Goal: Find specific page/section: Find specific page/section

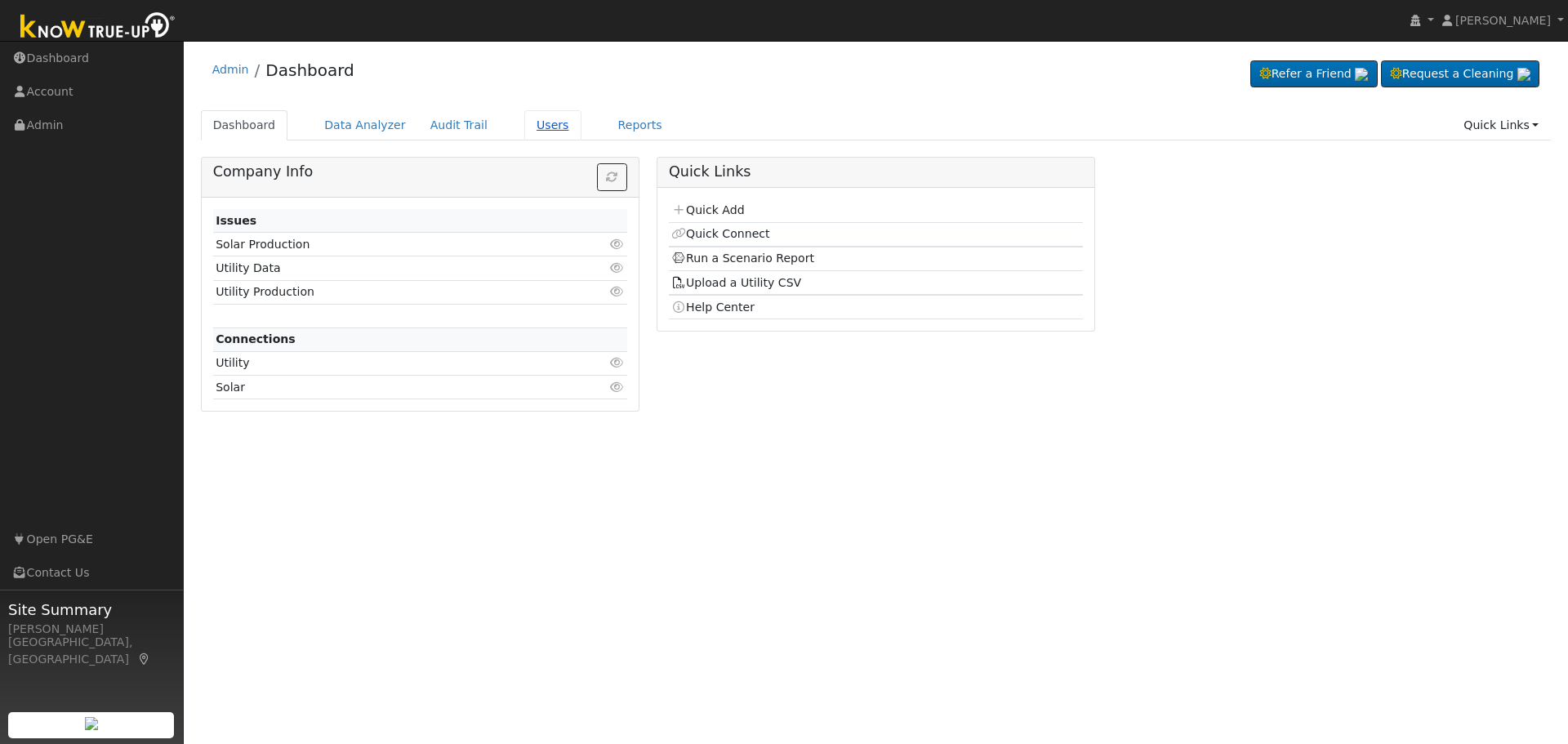
click at [525, 128] on link "Users" at bounding box center [553, 126] width 57 height 30
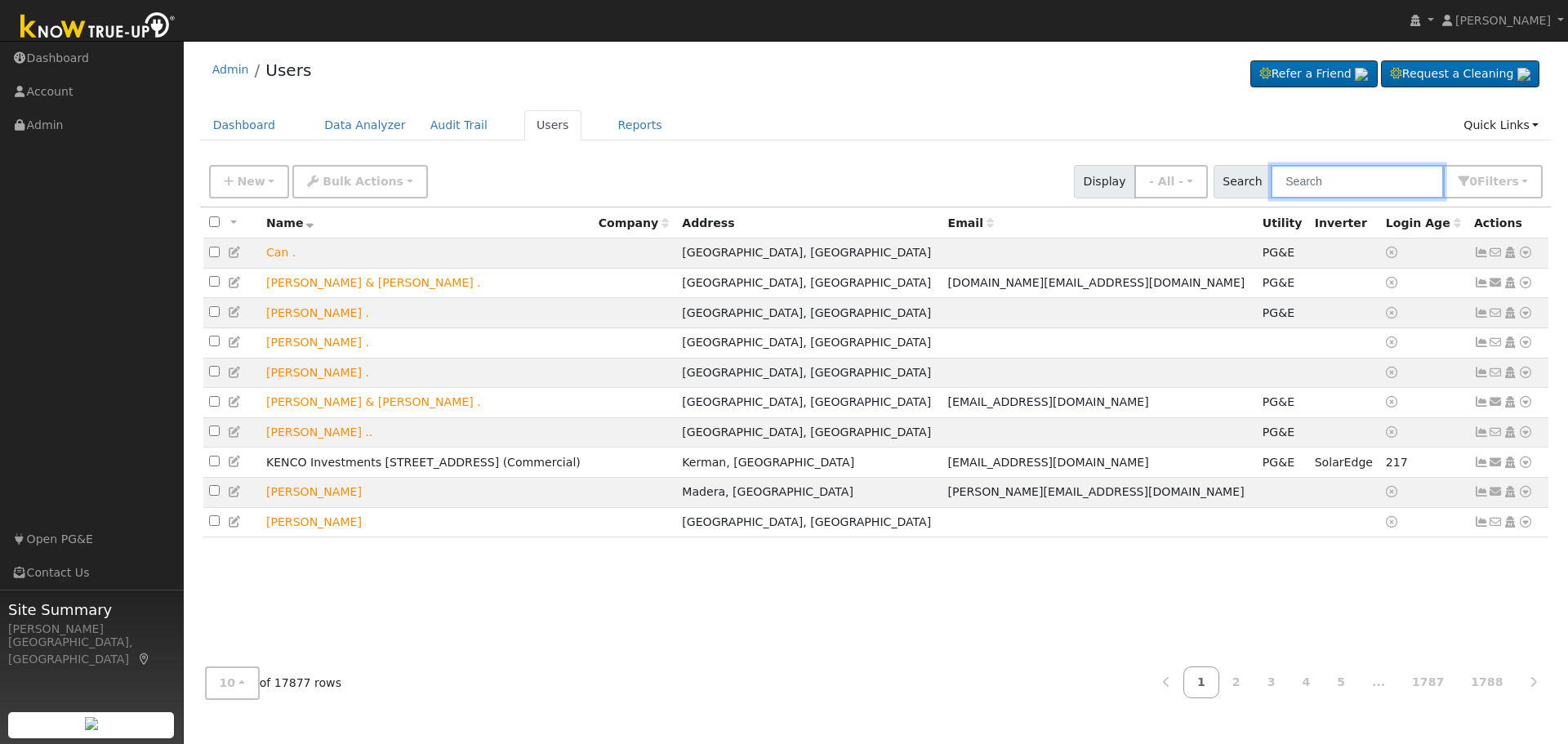
click at [1333, 181] on input "text" at bounding box center [1357, 182] width 173 height 34
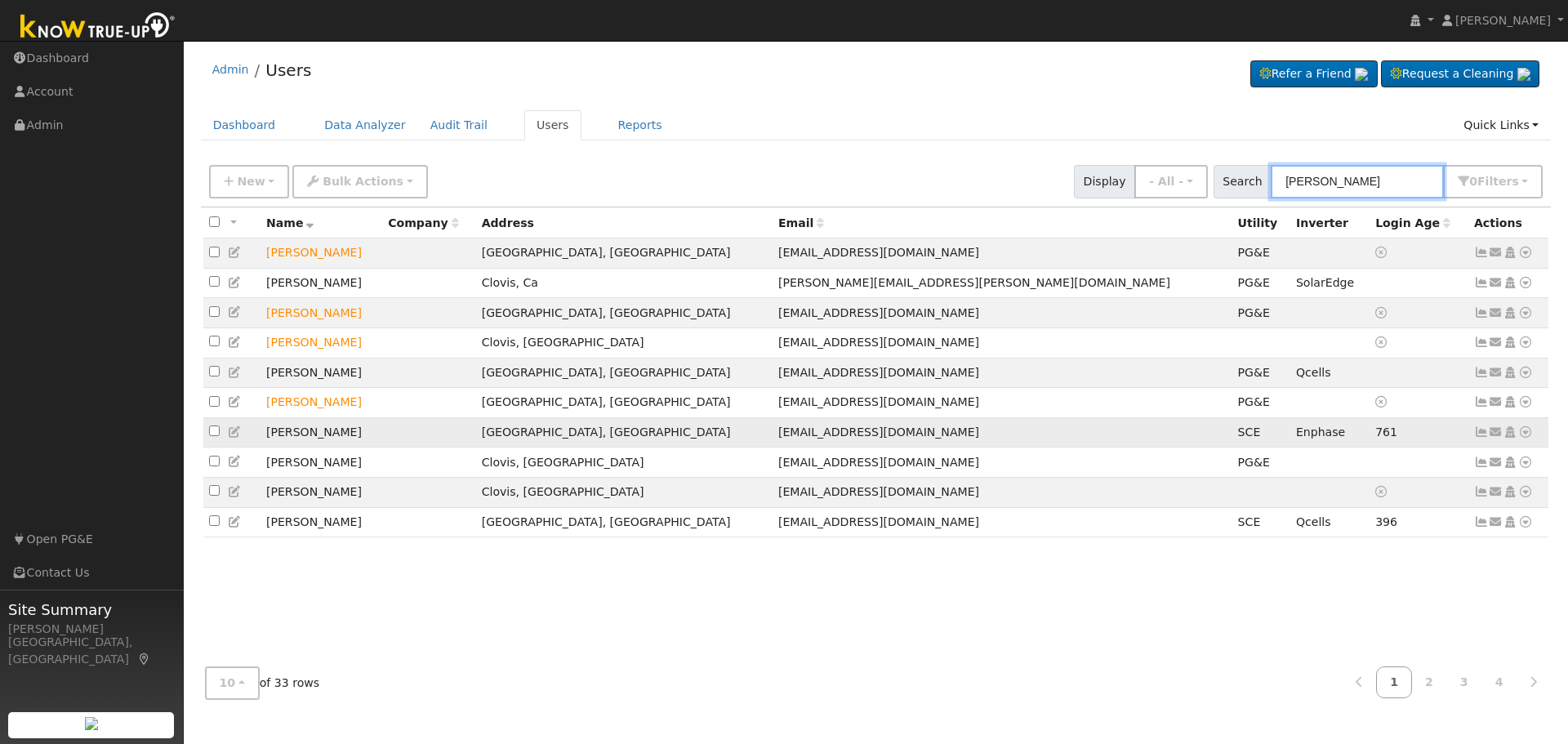
type input "hunt"
click at [1529, 438] on icon at bounding box center [1526, 432] width 15 height 11
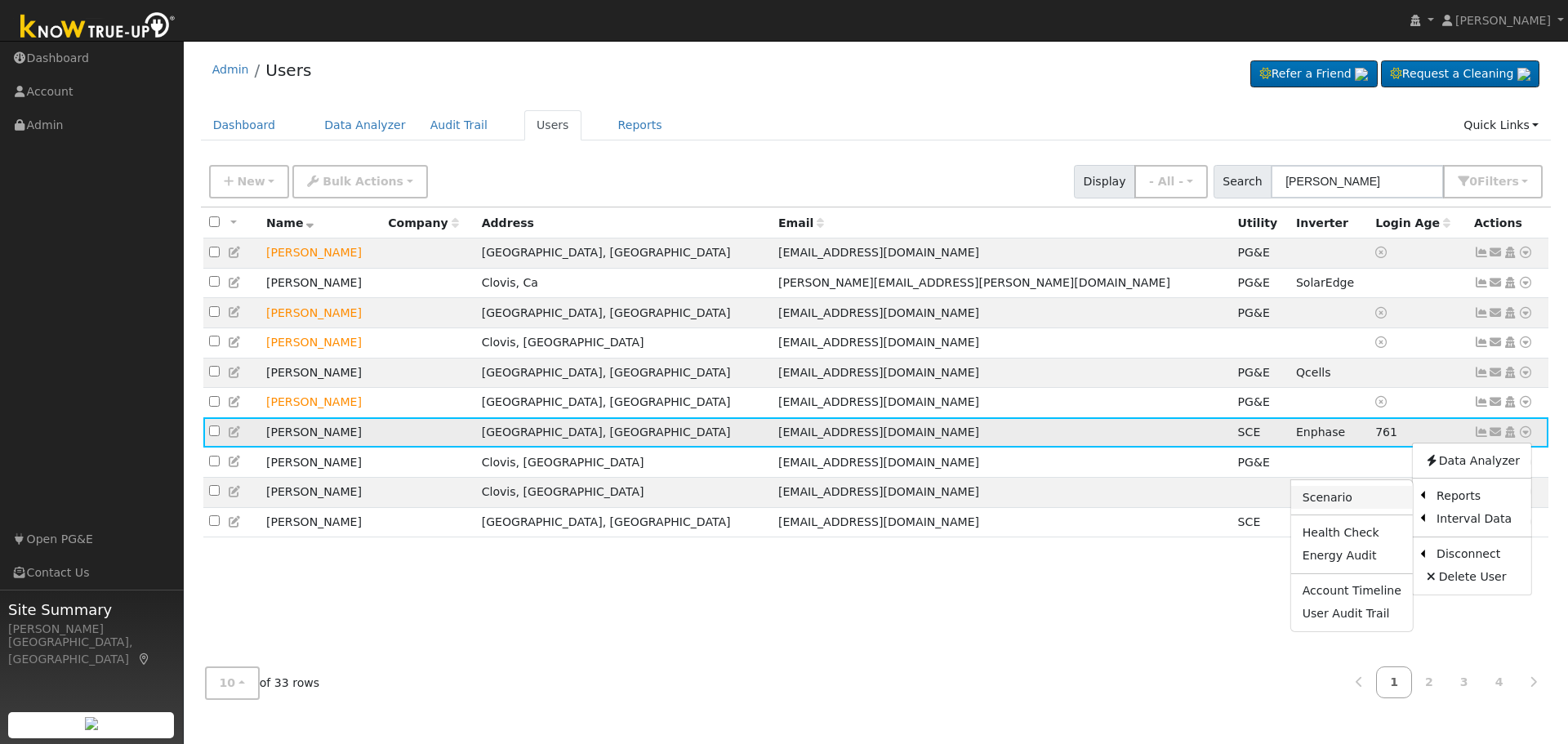
click at [1367, 507] on link "Scenario" at bounding box center [1353, 498] width 122 height 22
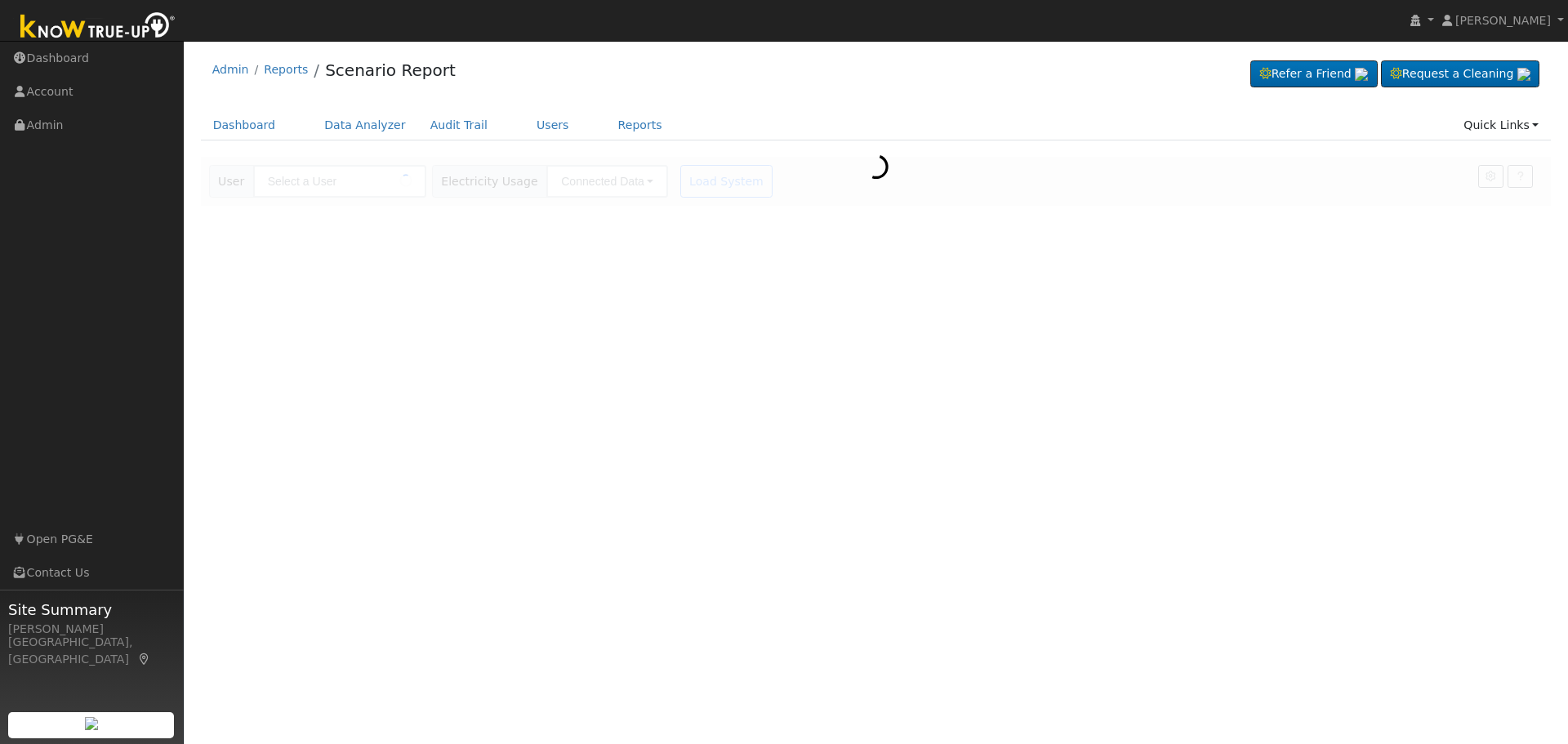
type input "[PERSON_NAME]"
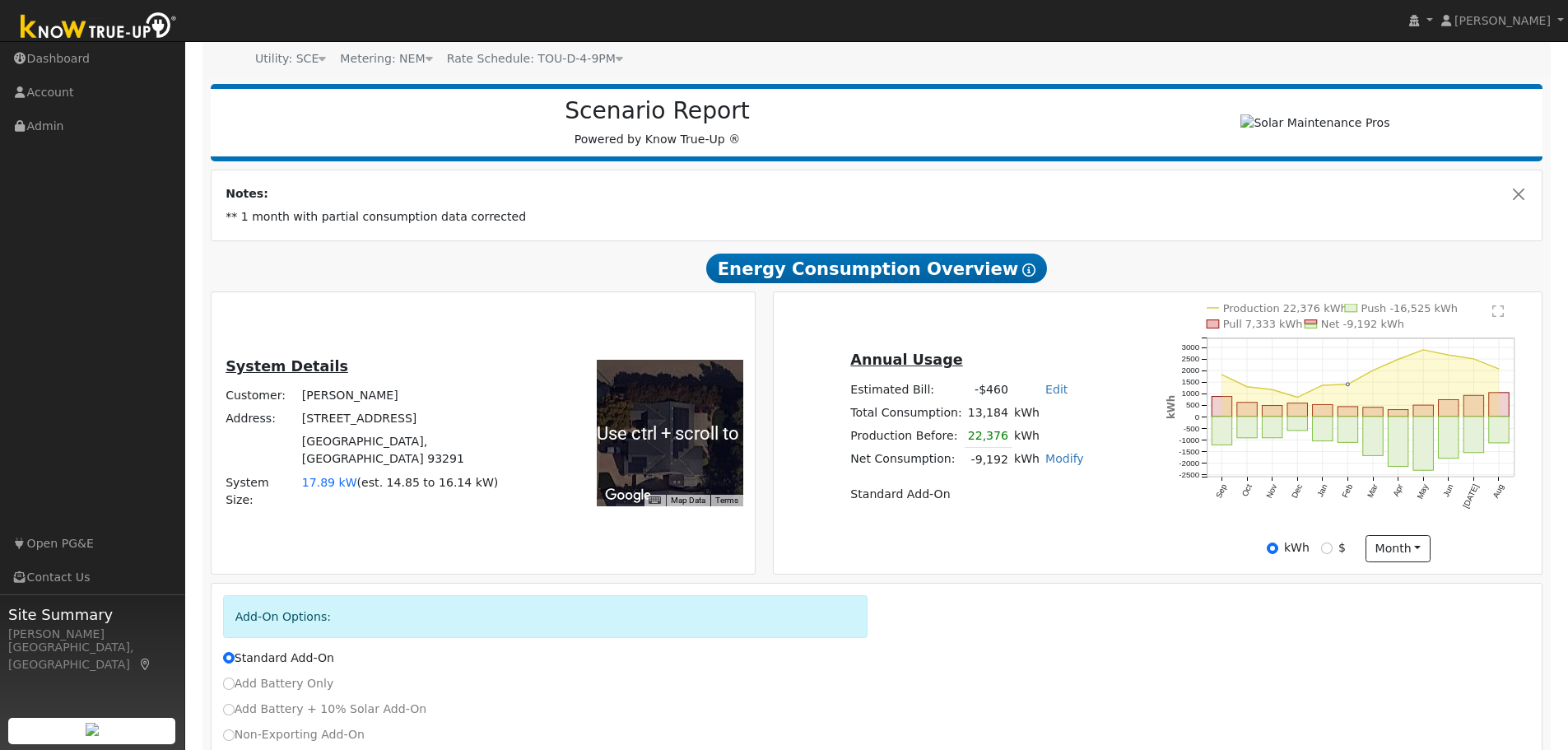
scroll to position [164, 0]
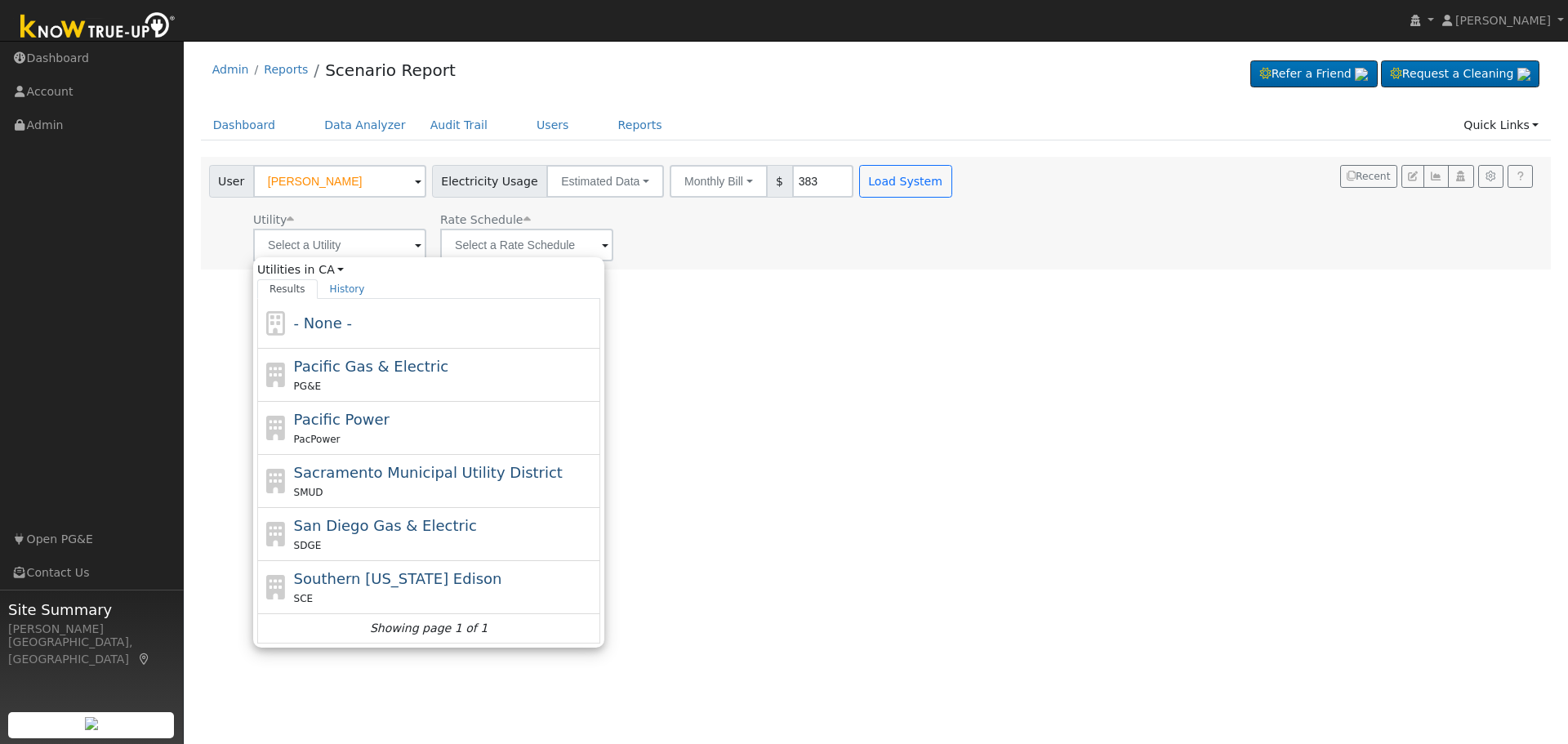
click at [1068, 287] on div "User Profile First name Last name Email Email Notifications No Emails No Emails…" at bounding box center [876, 393] width 1384 height 704
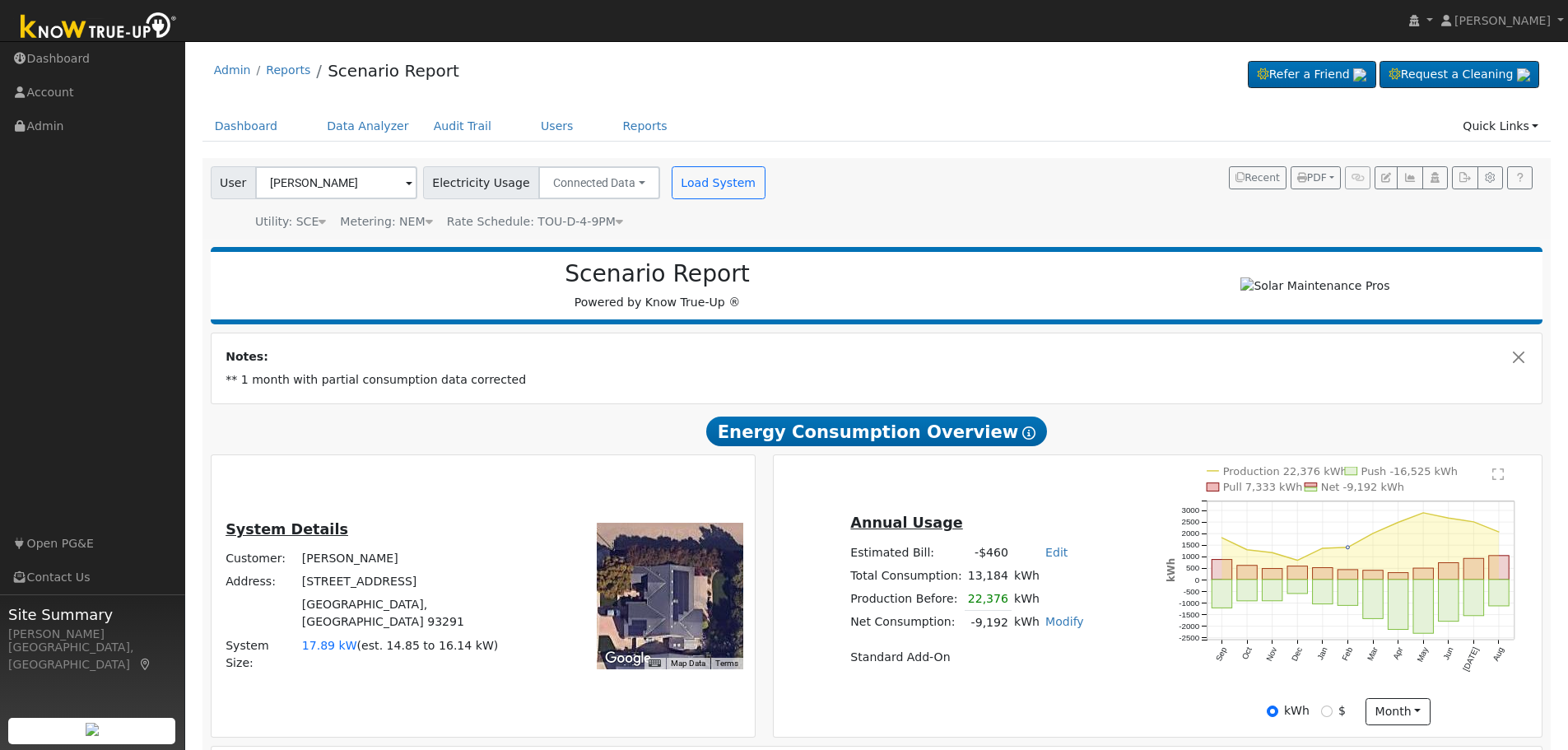
scroll to position [164, 0]
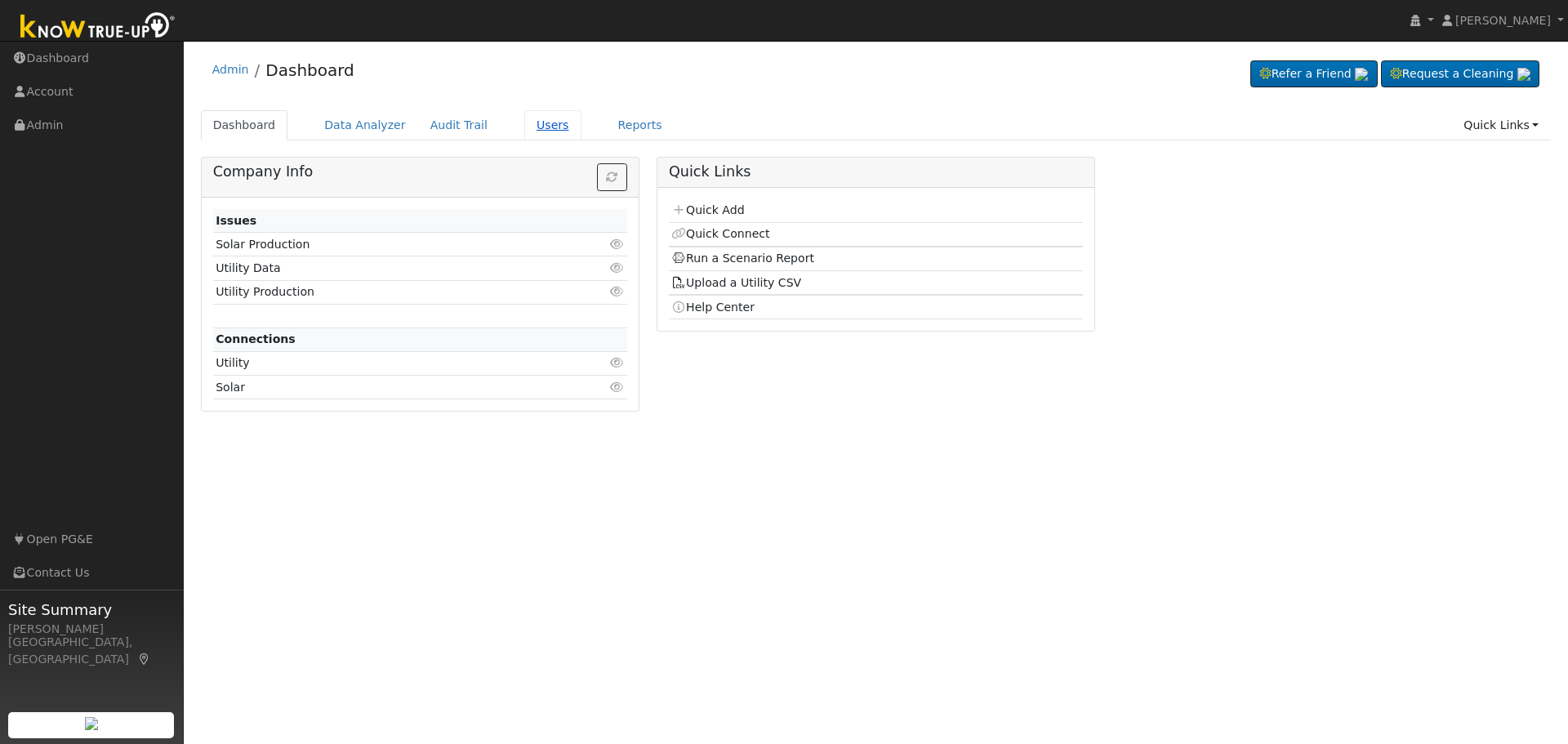
click at [533, 128] on link "Users" at bounding box center [553, 126] width 57 height 30
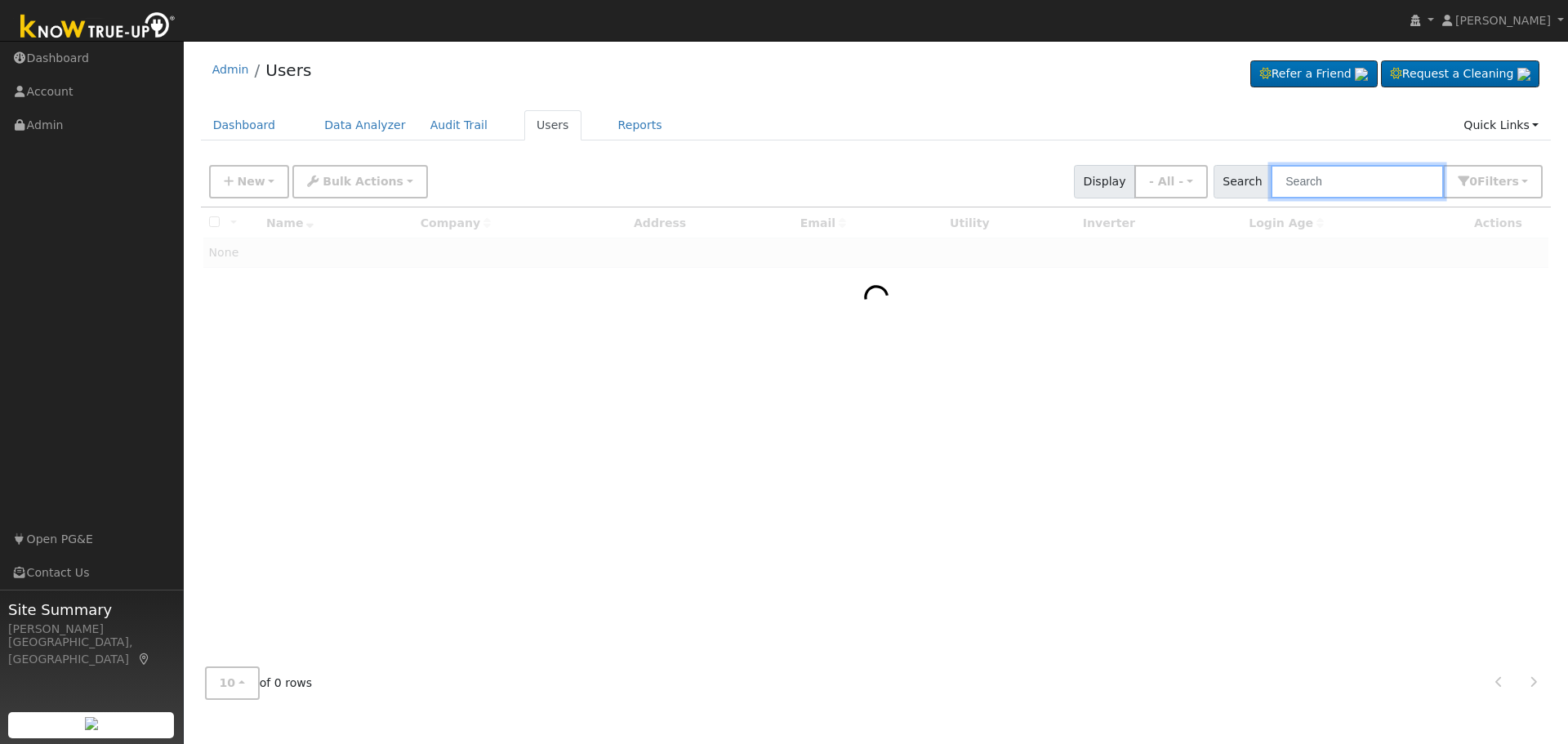
click at [1307, 176] on input "text" at bounding box center [1357, 182] width 173 height 34
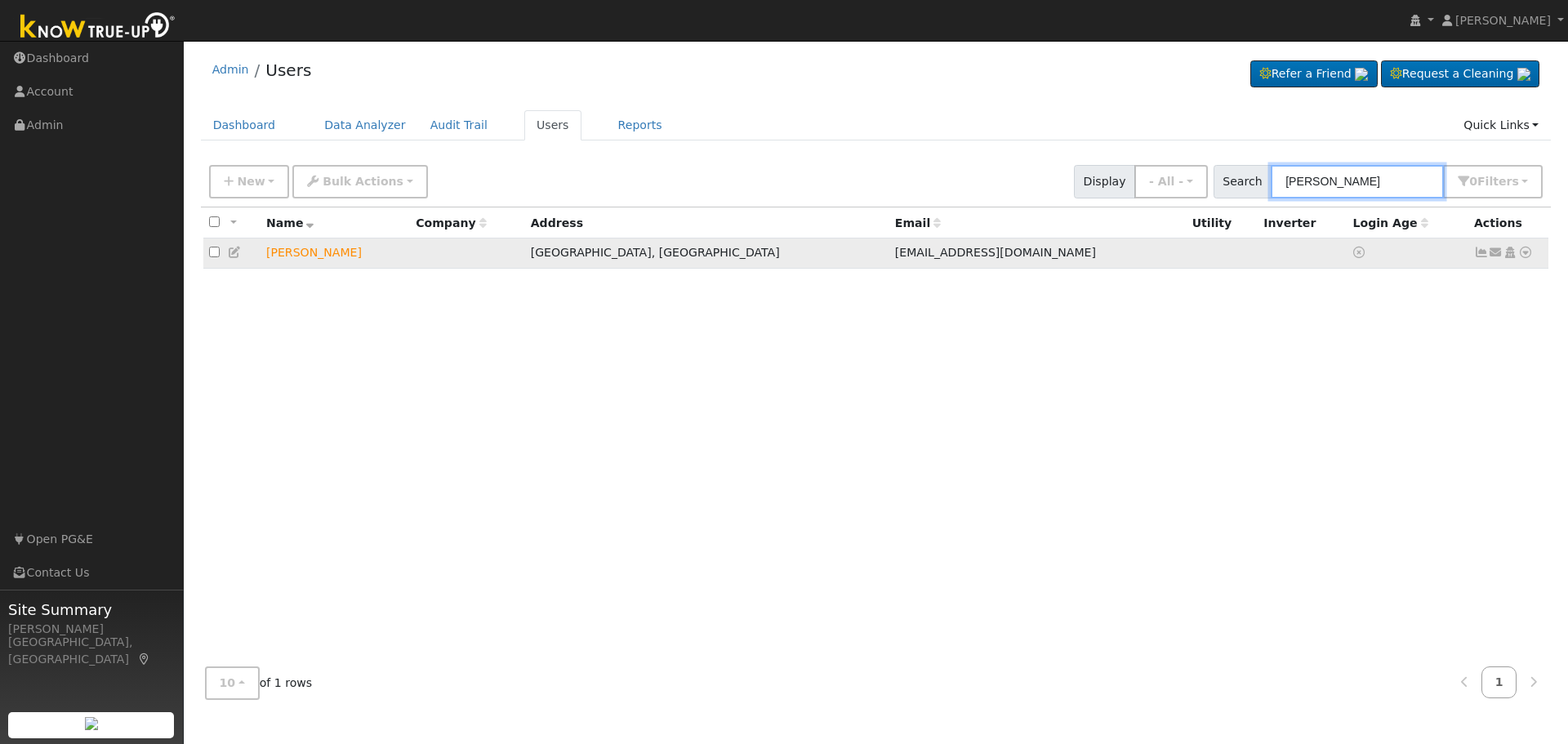
type input "[PERSON_NAME]"
click at [1527, 259] on icon at bounding box center [1526, 252] width 15 height 11
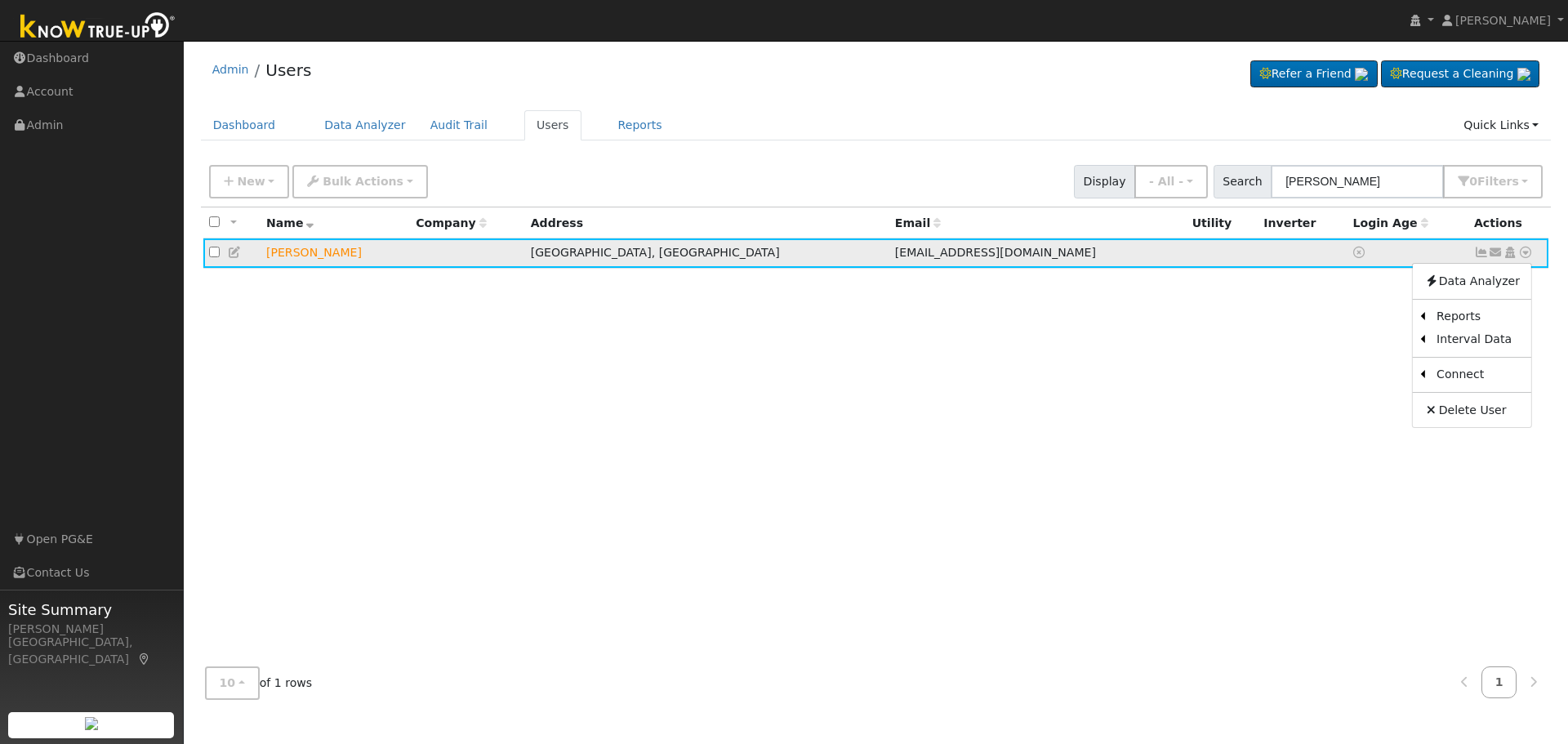
click at [1508, 257] on icon at bounding box center [1511, 252] width 15 height 11
